Goal: Information Seeking & Learning: Learn about a topic

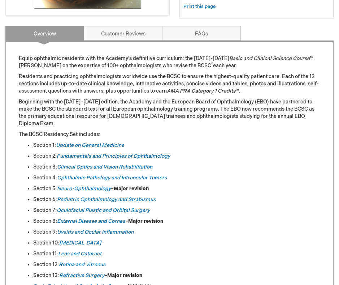
scroll to position [260, 0]
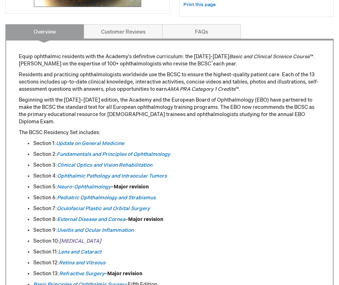
click at [75, 238] on em "[MEDICAL_DATA]" at bounding box center [80, 241] width 42 height 6
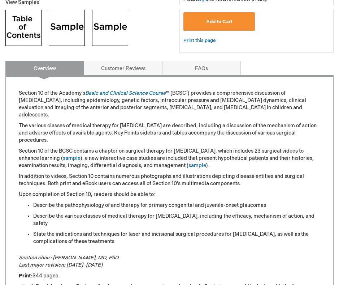
scroll to position [276, 0]
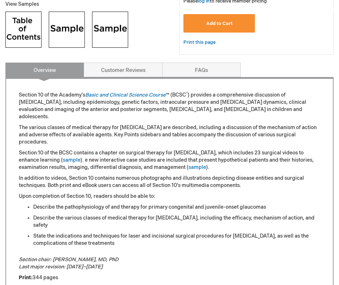
click at [139, 78] on div "Section 10 of the Academy's Basic and Clinical Science Course ™ (BCSC ® ) provi…" at bounding box center [169, 283] width 328 height 412
click at [139, 74] on link "Customer Reviews" at bounding box center [123, 69] width 79 height 14
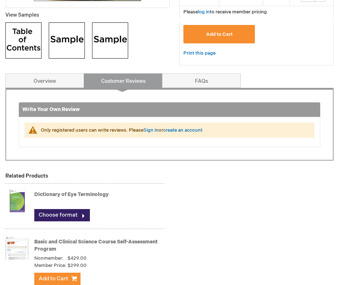
scroll to position [265, 0]
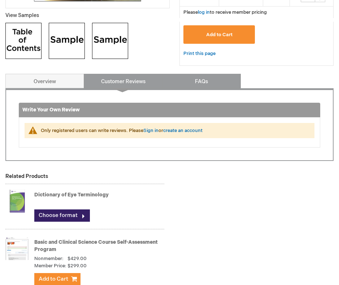
click at [189, 81] on link "FAQs" at bounding box center [201, 81] width 79 height 14
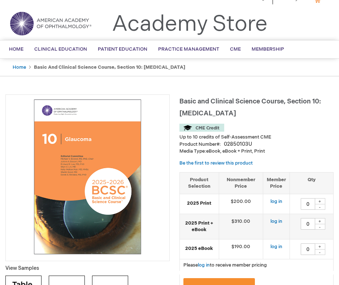
scroll to position [14, 0]
